Goal: Task Accomplishment & Management: Manage account settings

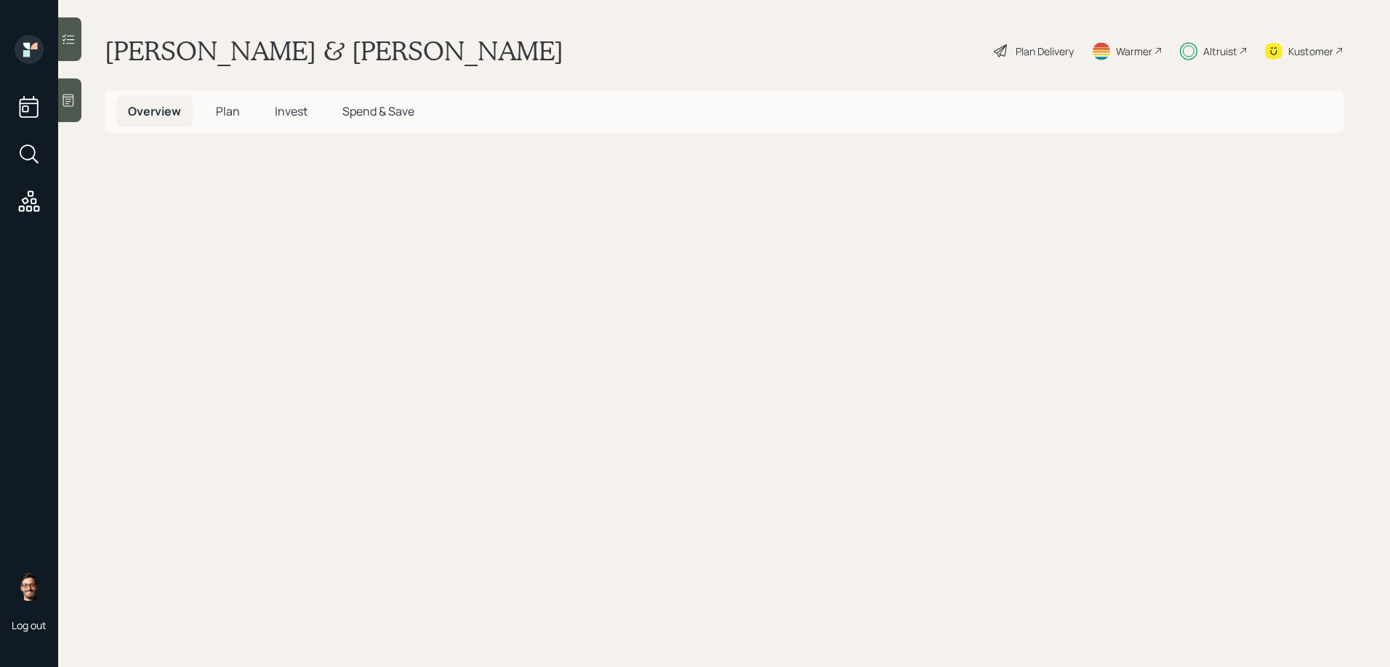
click at [288, 113] on span "Invest" at bounding box center [291, 111] width 33 height 16
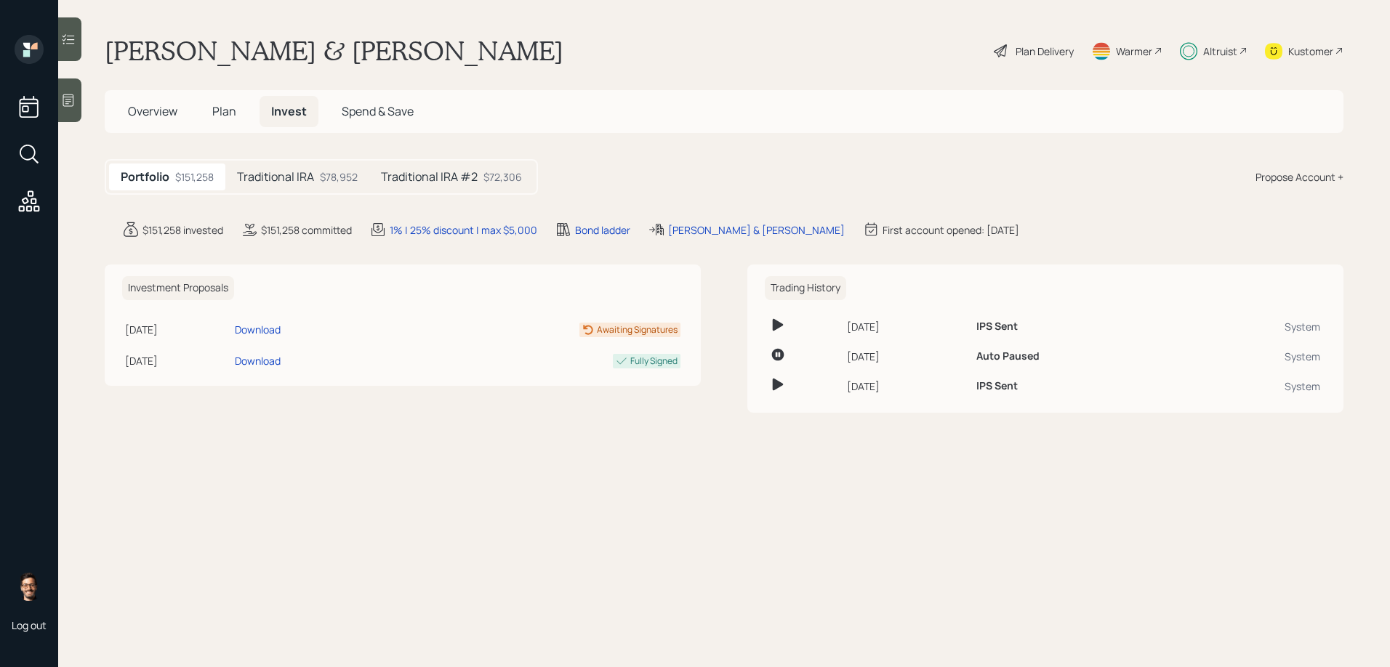
click at [284, 178] on h5 "Traditional IRA" at bounding box center [275, 177] width 77 height 14
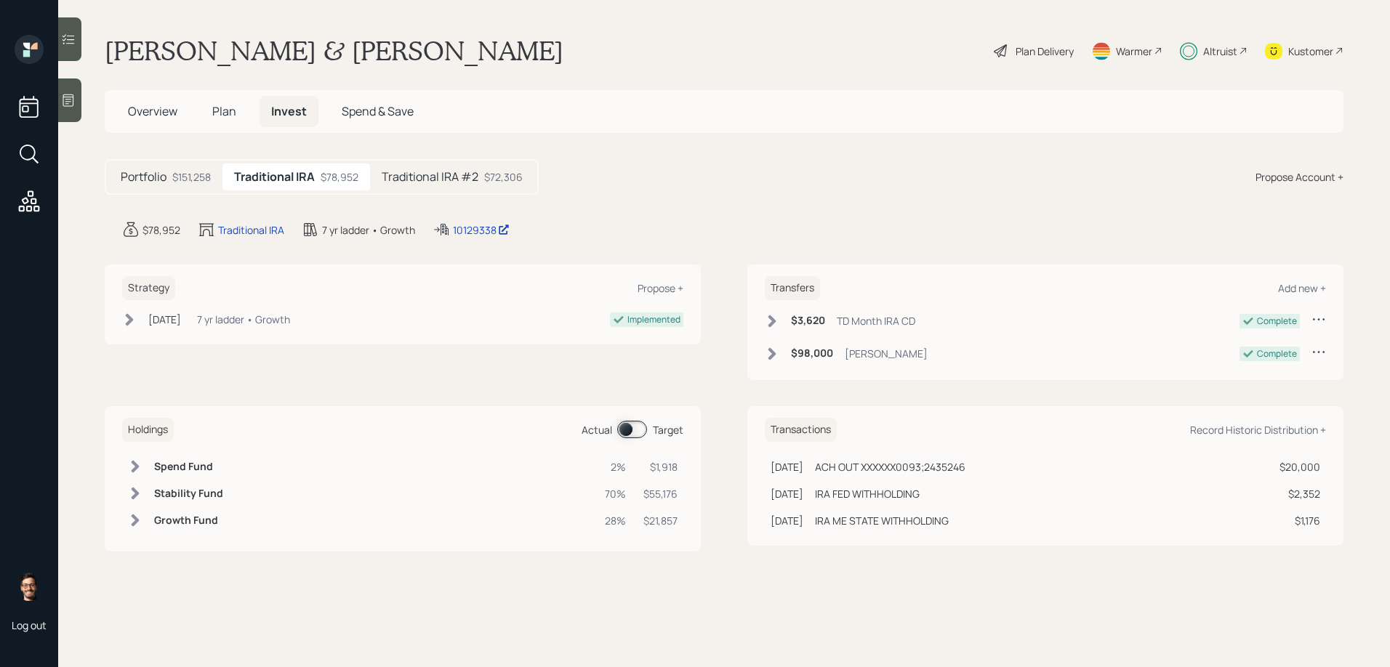
click at [424, 174] on h5 "Traditional IRA #2" at bounding box center [430, 177] width 97 height 14
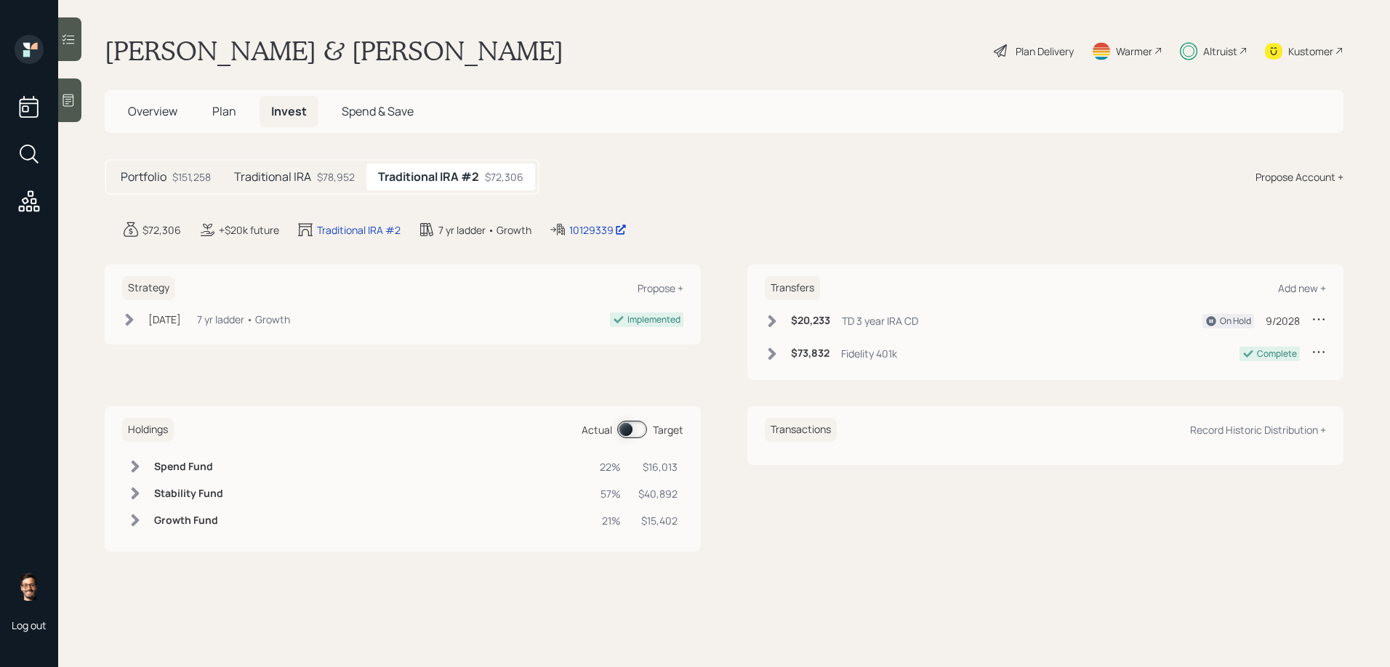
click at [327, 178] on div "$78,952" at bounding box center [336, 176] width 38 height 15
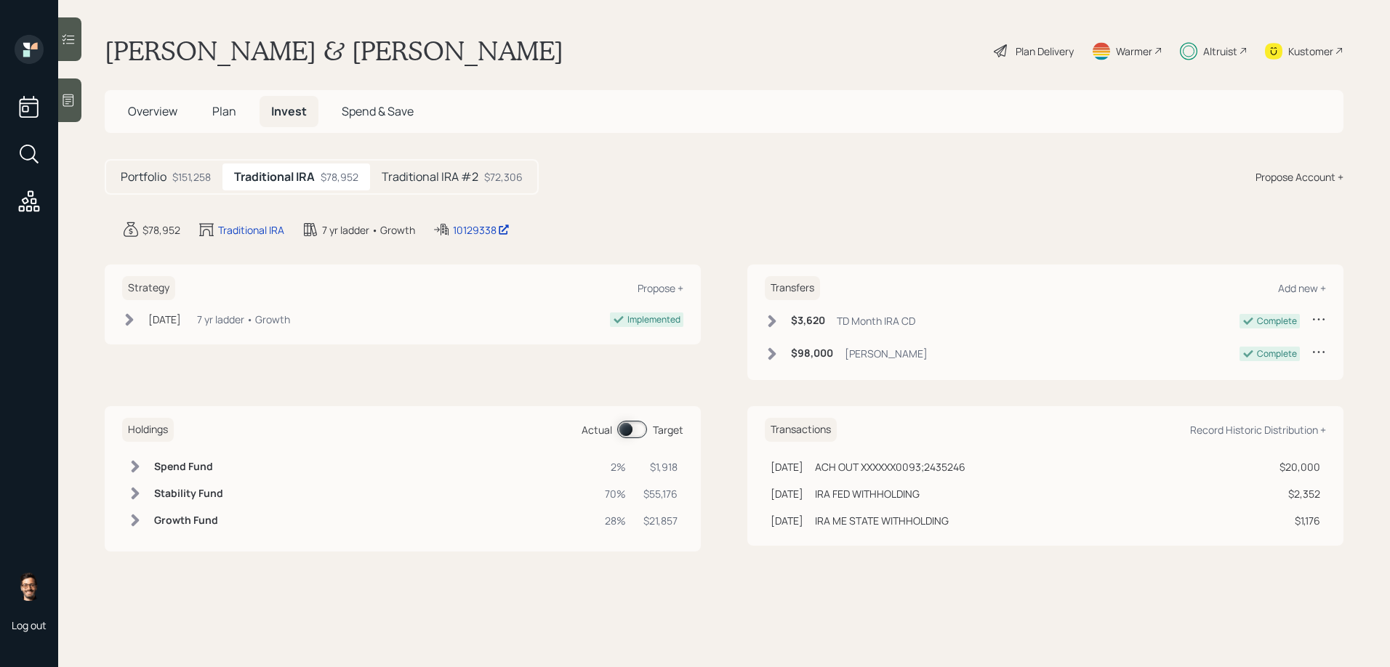
click at [78, 39] on div at bounding box center [69, 39] width 23 height 44
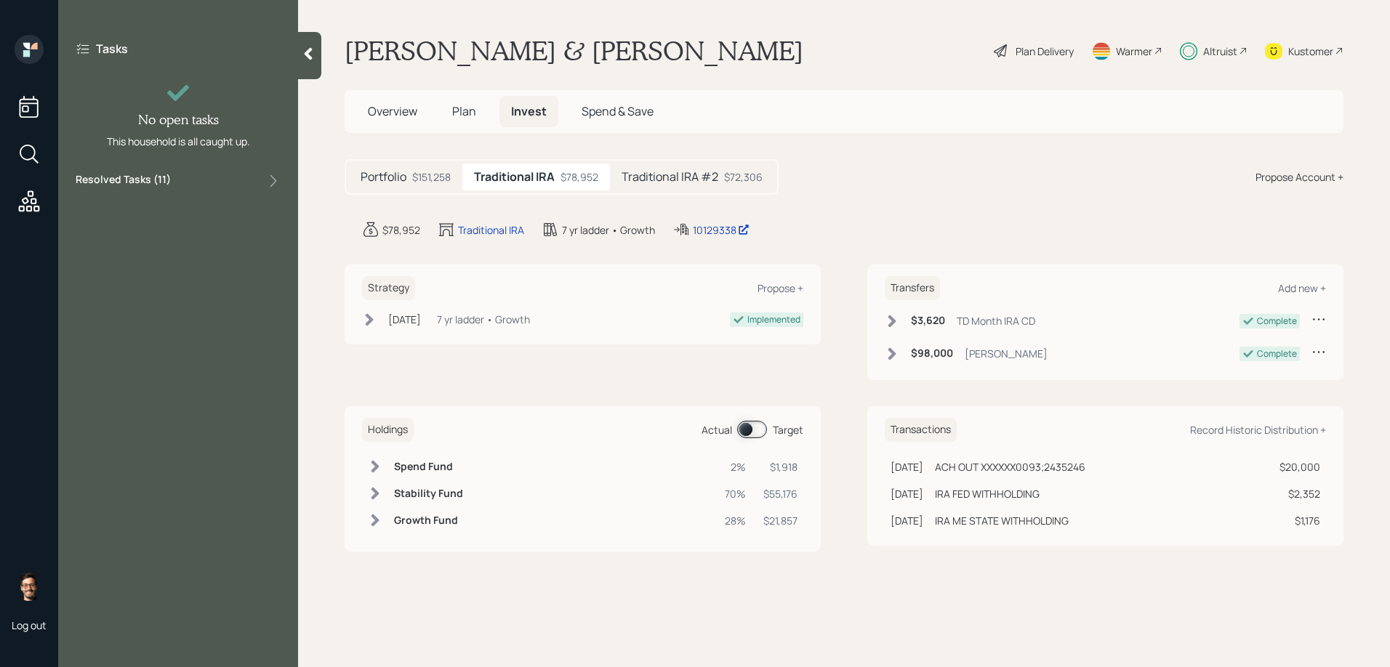
click at [153, 181] on label "Resolved Tasks ( 11 )" at bounding box center [123, 180] width 95 height 17
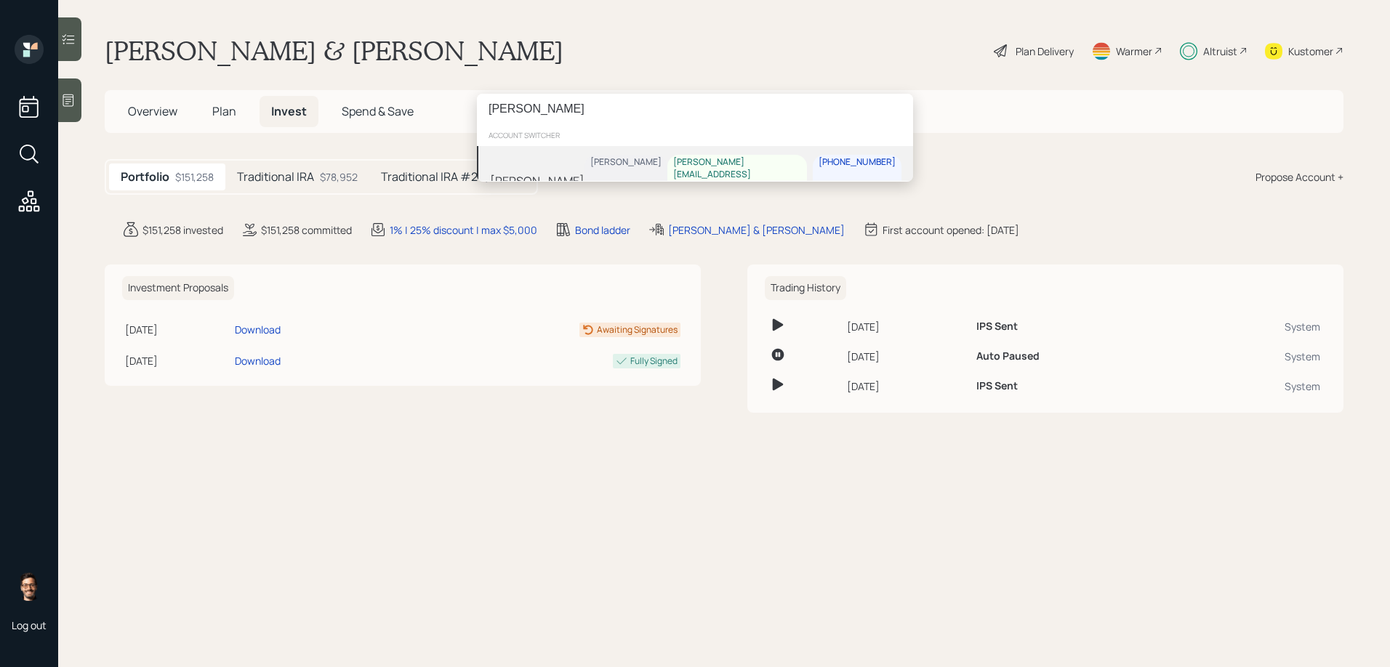
type input "[PERSON_NAME]"
click at [590, 167] on div "[PERSON_NAME] Schaefer [EMAIL_ADDRESS][PERSON_NAME][DOMAIN_NAME] [PHONE_NUMBER]" at bounding box center [695, 180] width 436 height 69
